Goal: Task Accomplishment & Management: Manage account settings

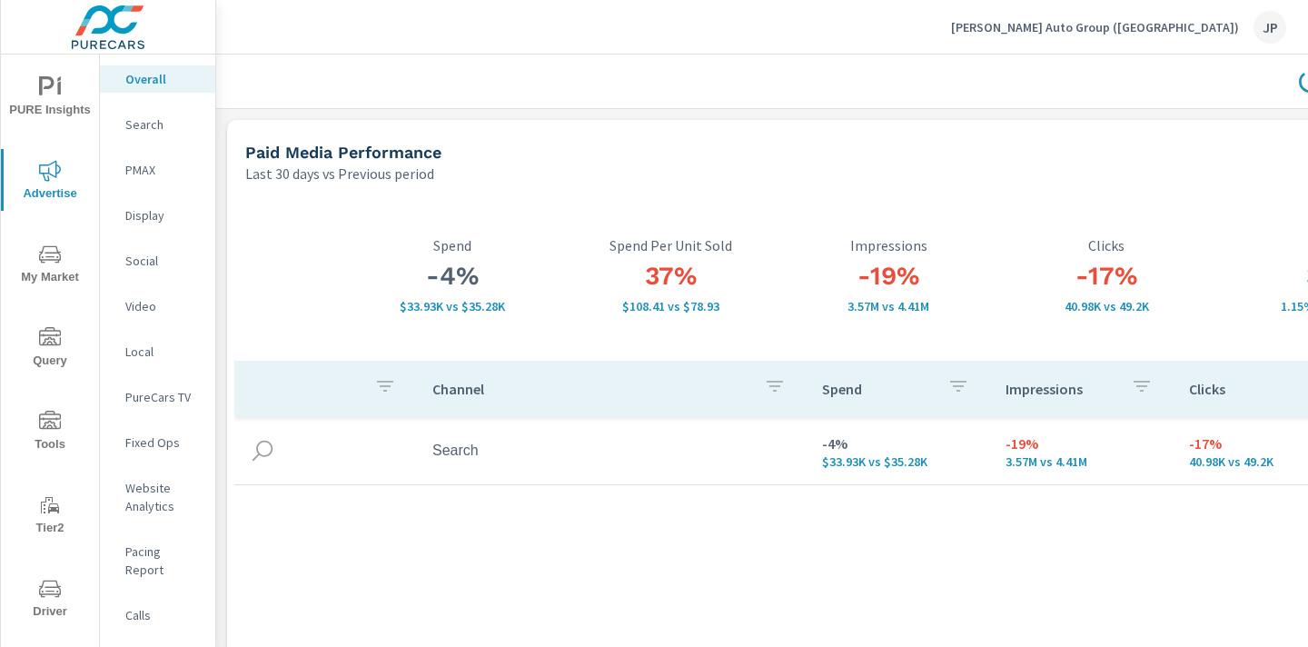
scroll to position [0, 253]
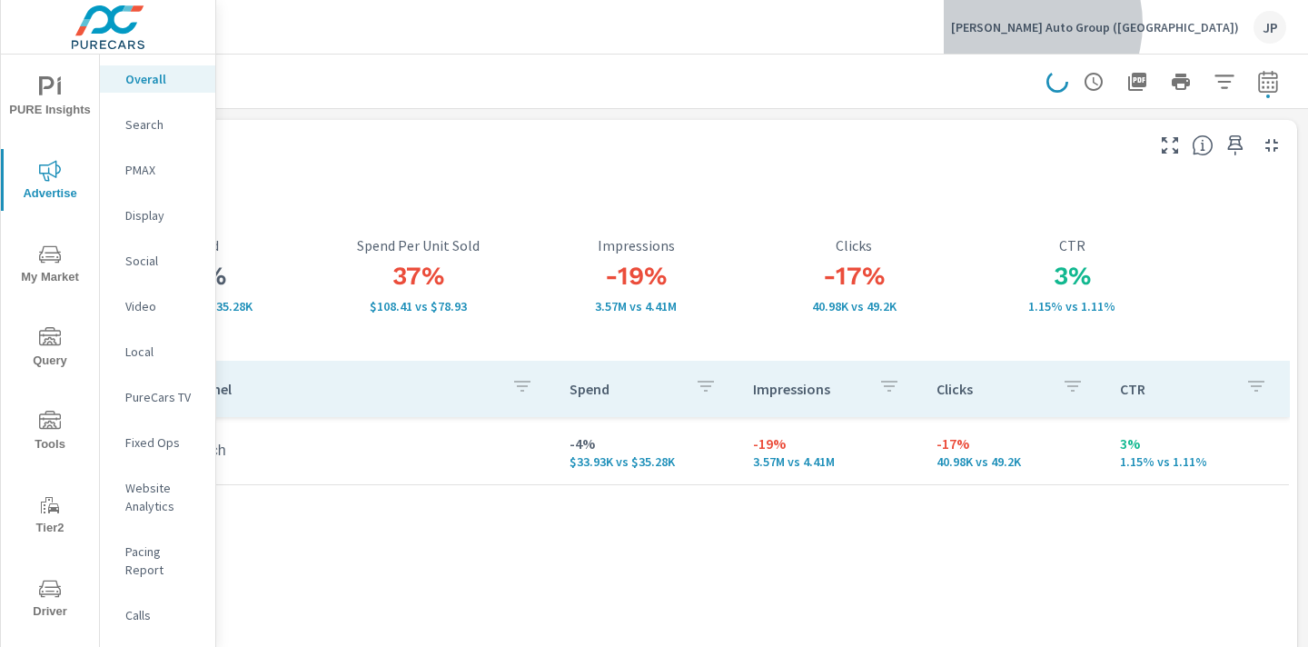
click at [1172, 24] on p "[PERSON_NAME] Auto Group ([GEOGRAPHIC_DATA])" at bounding box center [1095, 27] width 288 height 16
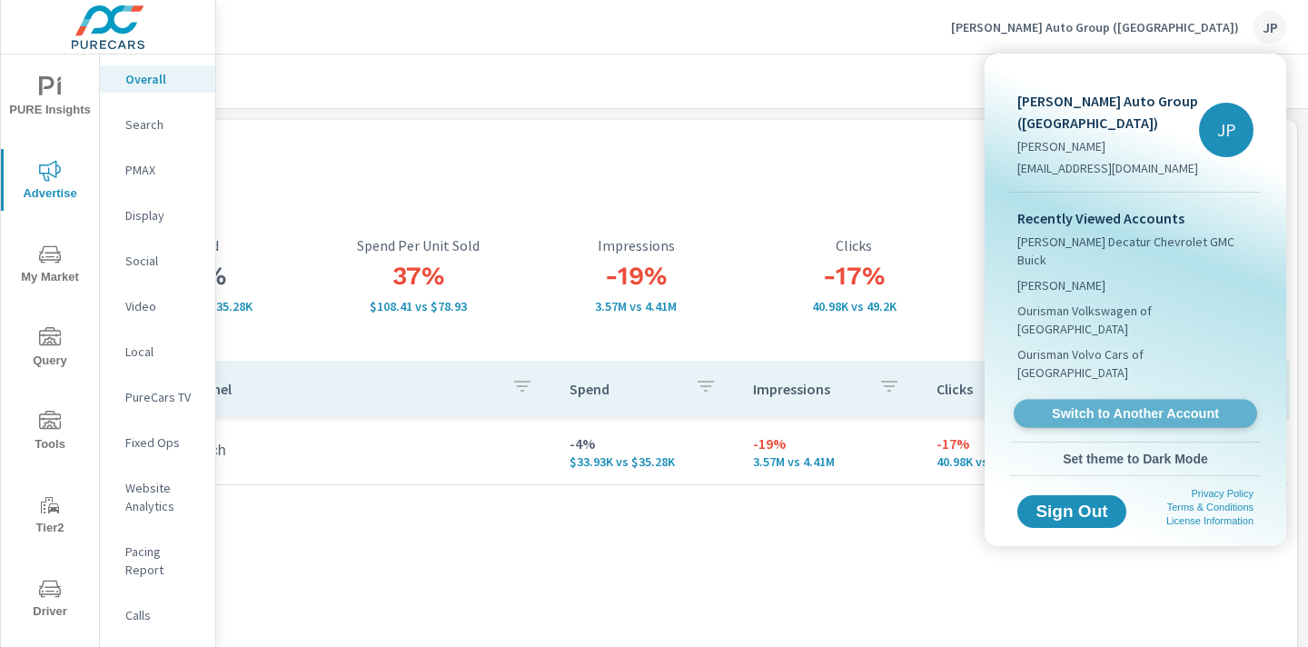
click at [1119, 400] on link "Switch to Another Account" at bounding box center [1136, 414] width 244 height 28
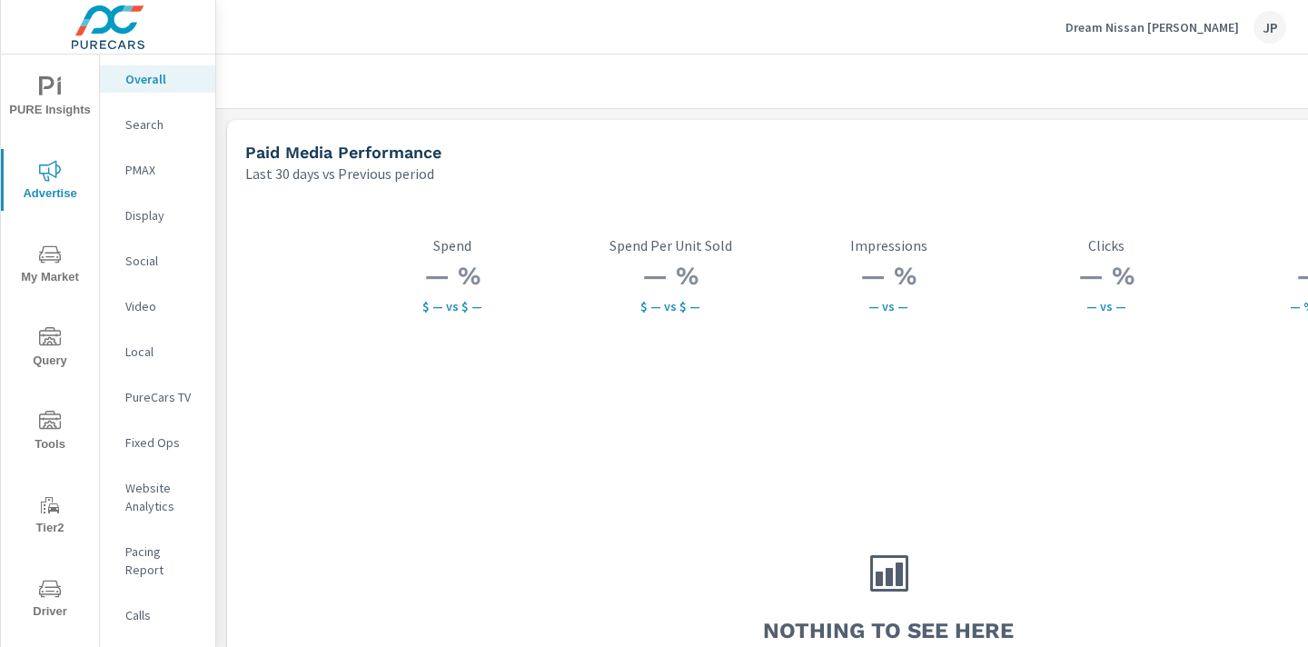
scroll to position [0, 253]
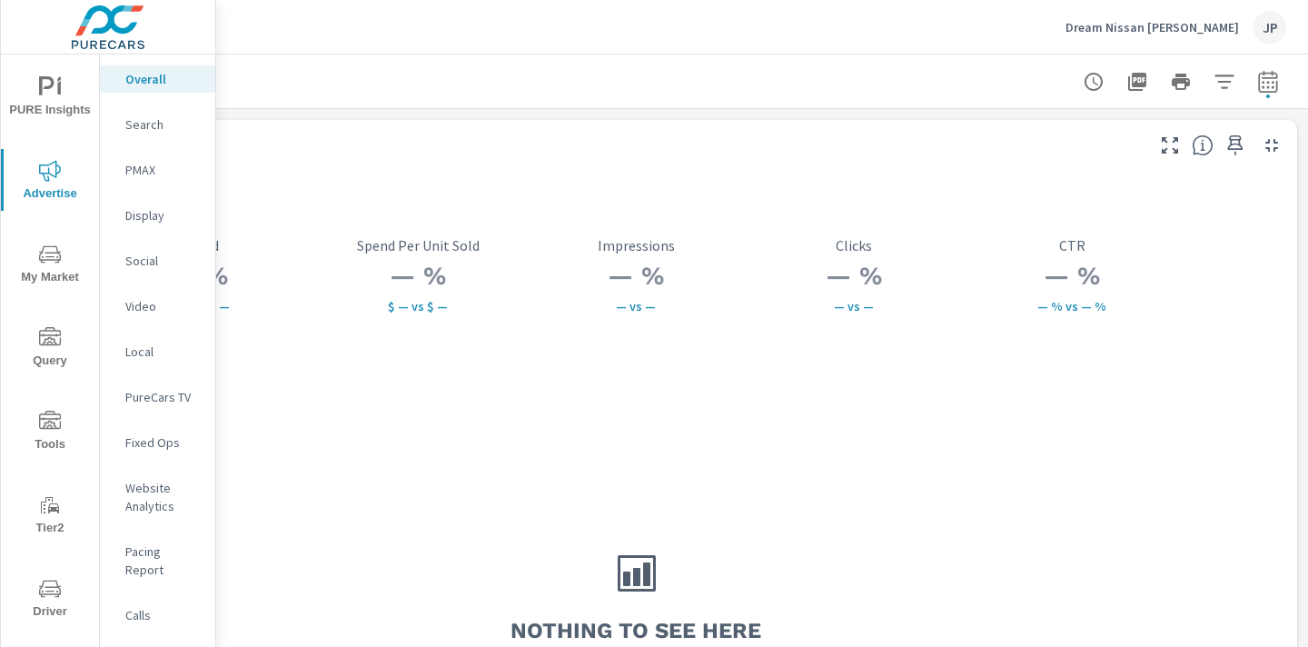
click at [1265, 77] on icon "button" at bounding box center [1268, 81] width 19 height 22
select select "Last 30 days"
select select "Previous period"
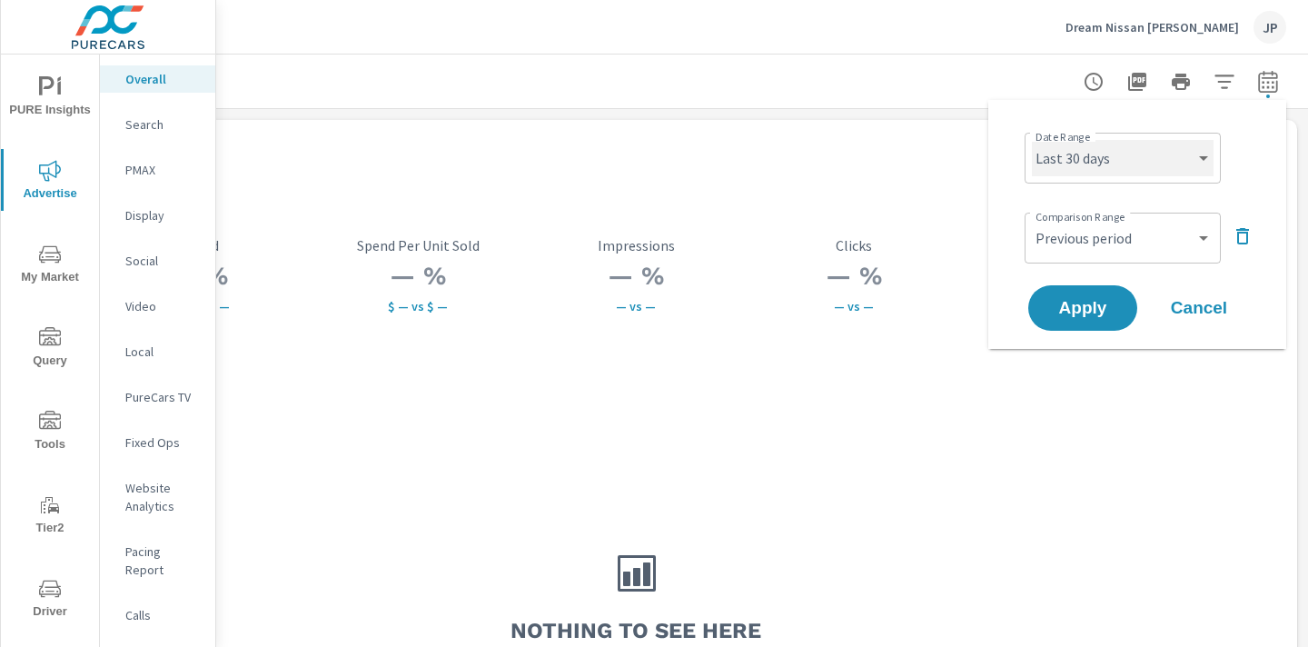
click at [1079, 166] on select "Custom Yesterday Last week Last 7 days Last 14 days Last 30 days Last 45 days L…" at bounding box center [1123, 158] width 182 height 36
select select "Month to date"
click at [1032, 140] on select "Custom Yesterday Last week Last 7 days Last 14 days Last 30 days Last 45 days L…" at bounding box center [1123, 158] width 182 height 36
click at [1248, 236] on icon "button" at bounding box center [1243, 236] width 13 height 16
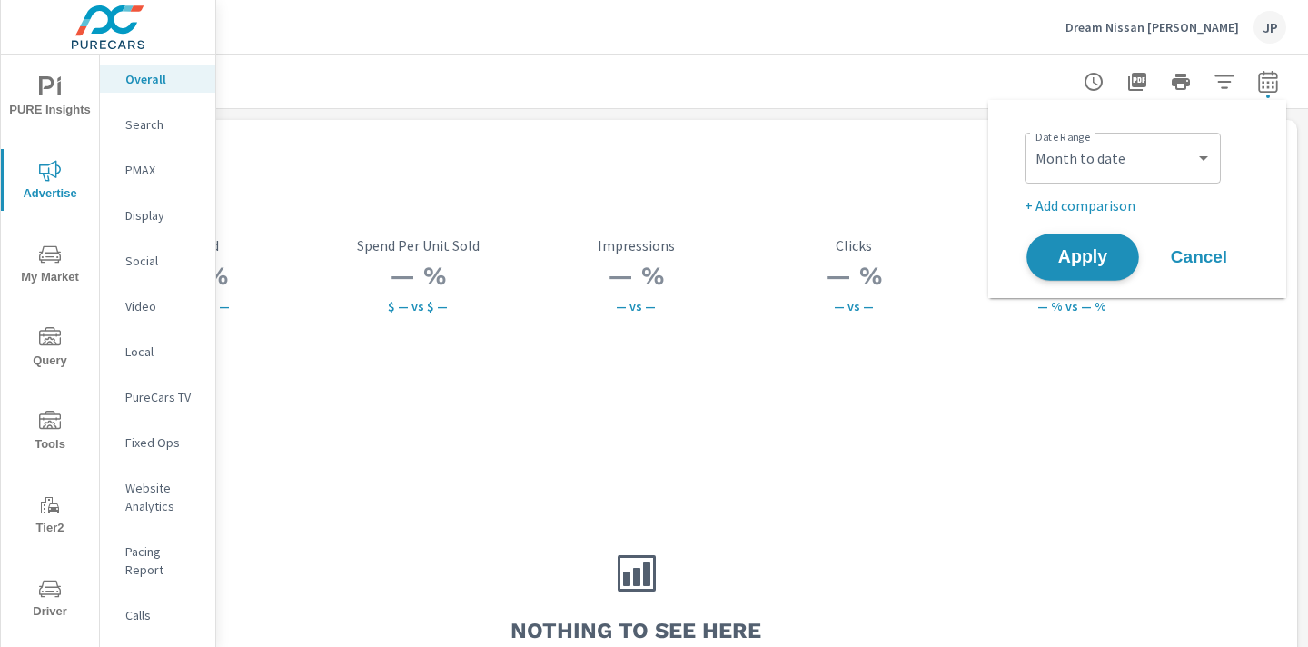
click at [1057, 250] on span "Apply" at bounding box center [1083, 257] width 75 height 17
